Goal: Find specific page/section

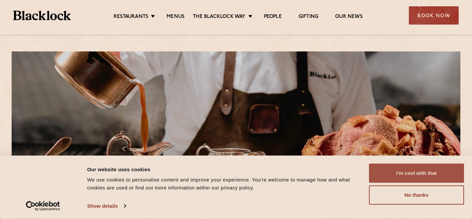
click at [425, 178] on button "I'm cool with that" at bounding box center [416, 173] width 95 height 19
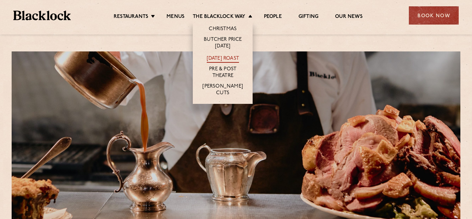
click at [219, 62] on link "[DATE] Roast" at bounding box center [223, 58] width 32 height 7
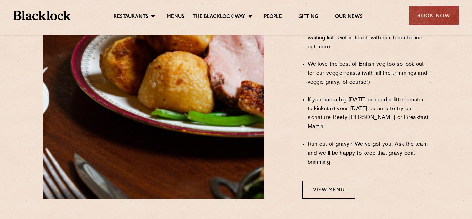
scroll to position [568, 0]
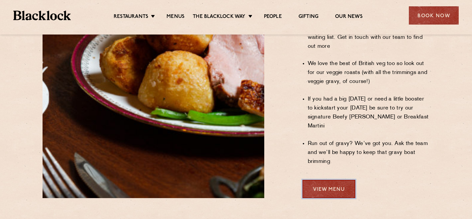
click at [333, 180] on link "View Menu" at bounding box center [328, 189] width 53 height 18
